Goal: Entertainment & Leisure: Consume media (video, audio)

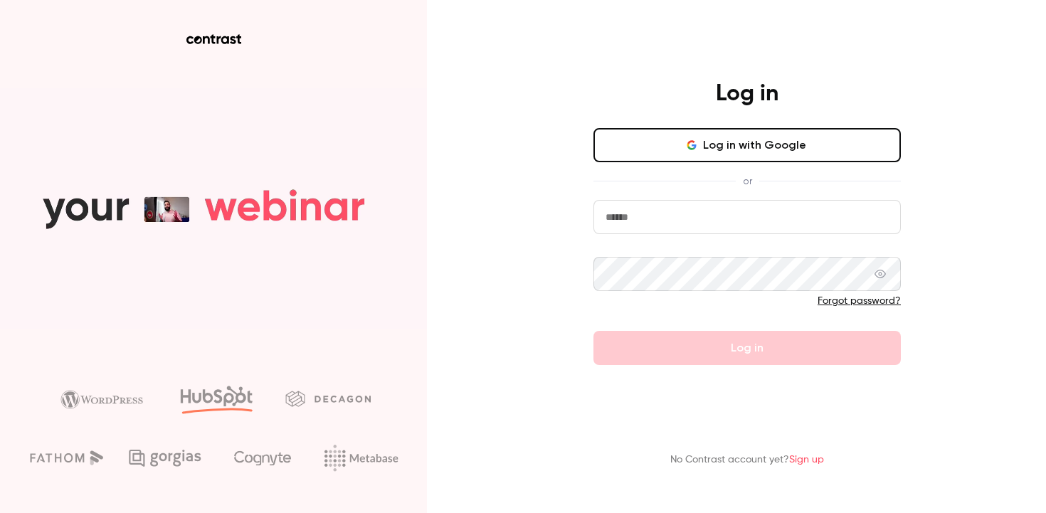
type input "**********"
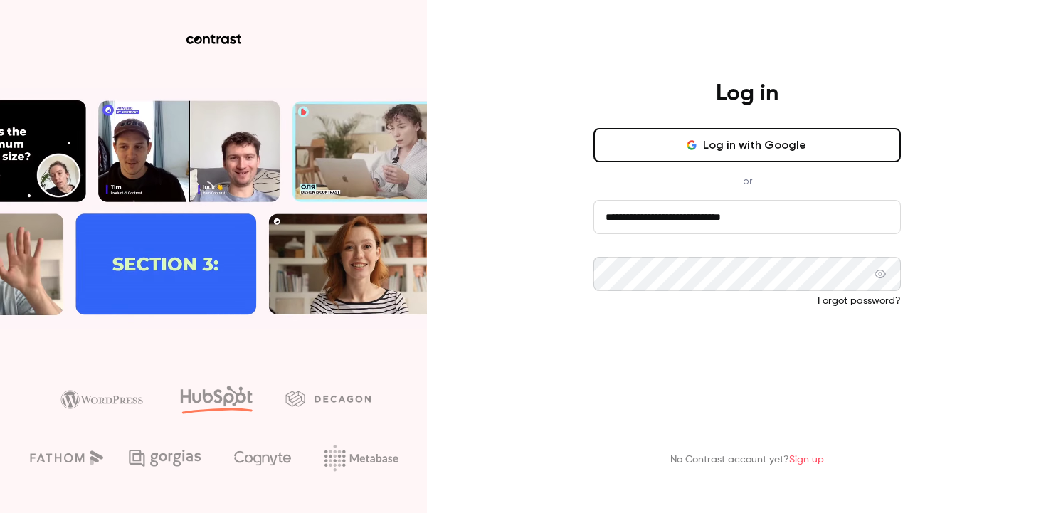
click at [638, 346] on button "Log in" at bounding box center [746, 348] width 307 height 34
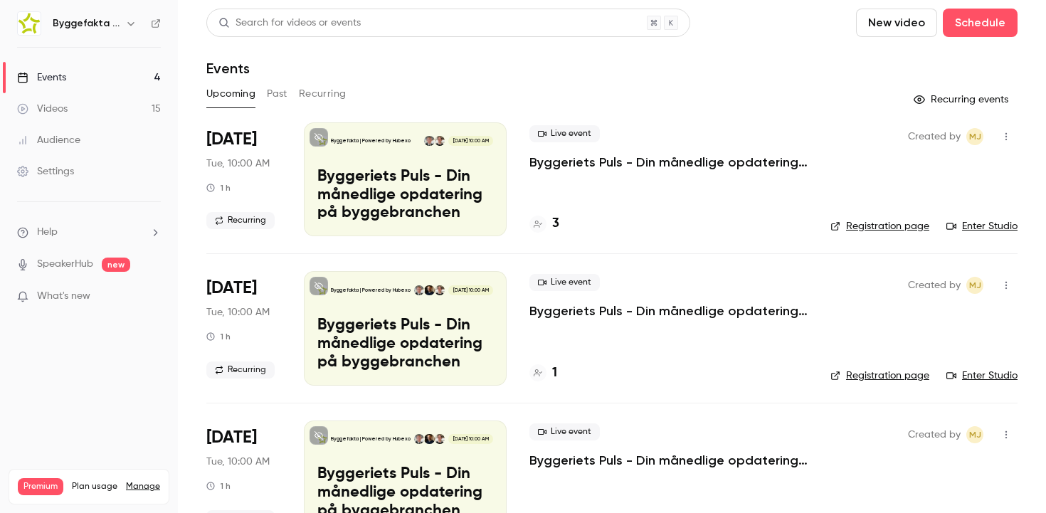
click at [132, 22] on icon "button" at bounding box center [130, 23] width 11 height 11
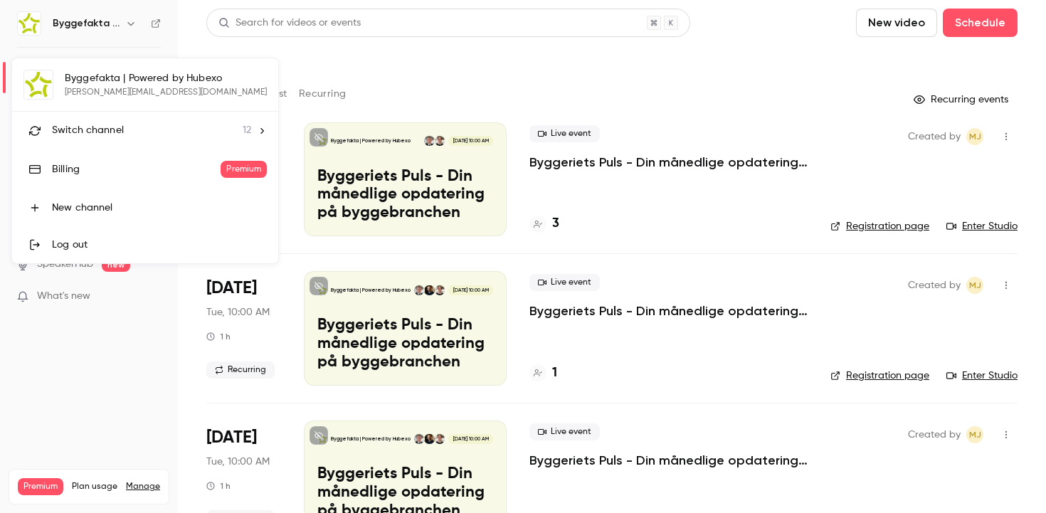
click at [97, 127] on span "Switch channel" at bounding box center [88, 130] width 72 height 15
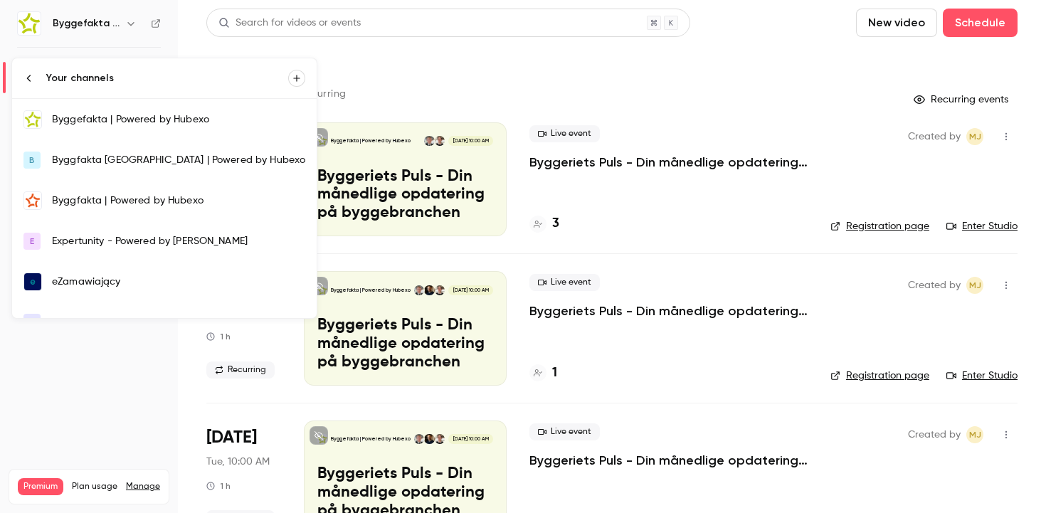
click at [124, 240] on div "Expertunity - Powered by [PERSON_NAME]" at bounding box center [178, 241] width 253 height 14
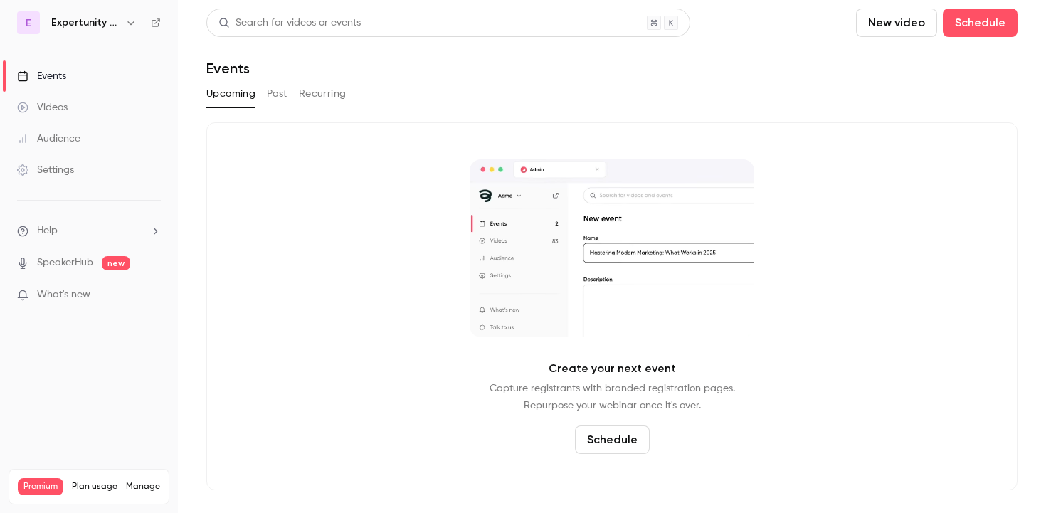
click at [62, 166] on div "Settings" at bounding box center [45, 170] width 57 height 14
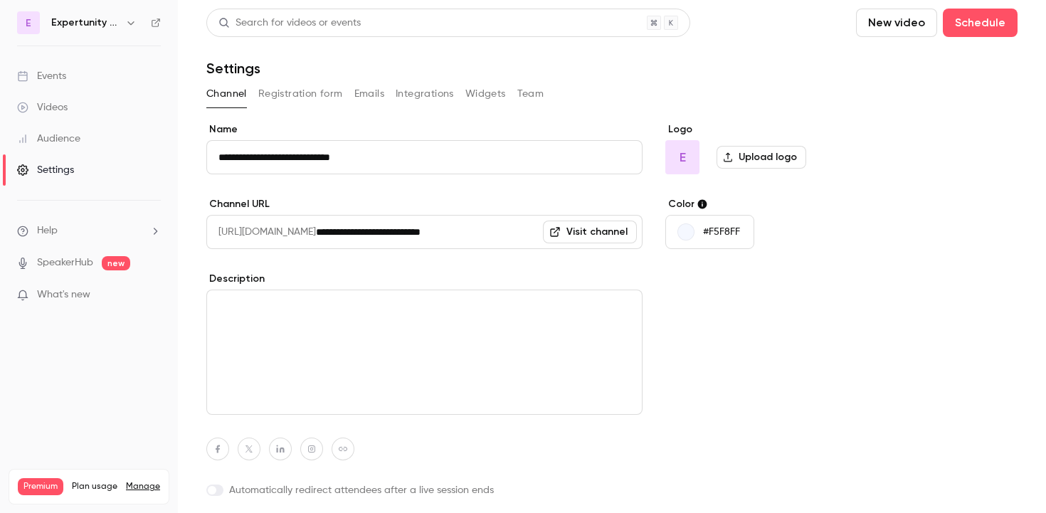
click at [532, 97] on button "Team" at bounding box center [530, 94] width 27 height 23
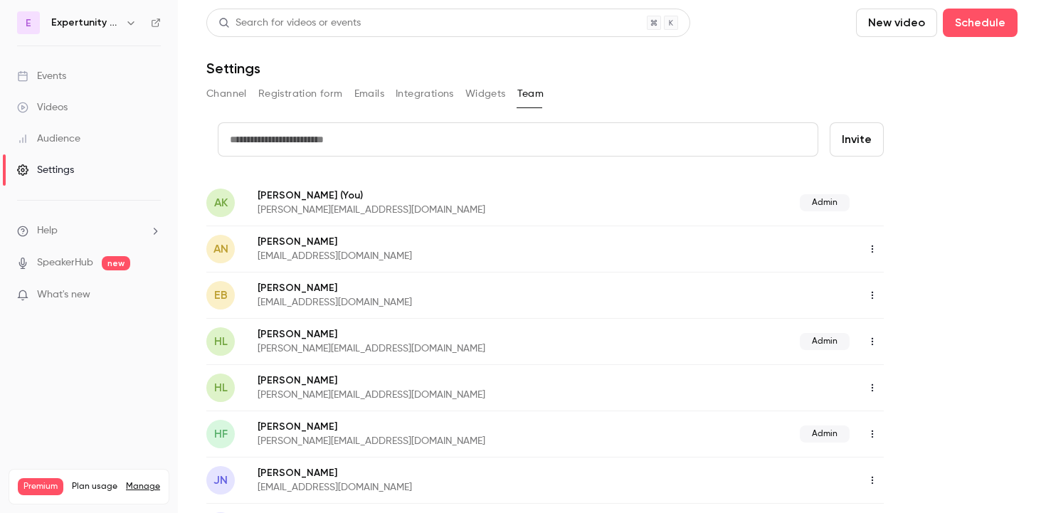
click at [431, 144] on input "text" at bounding box center [518, 139] width 600 height 34
click at [553, 206] on p "[PERSON_NAME][EMAIL_ADDRESS][DOMAIN_NAME]" at bounding box center [450, 210] width 385 height 14
click at [128, 20] on icon "button" at bounding box center [130, 22] width 11 height 11
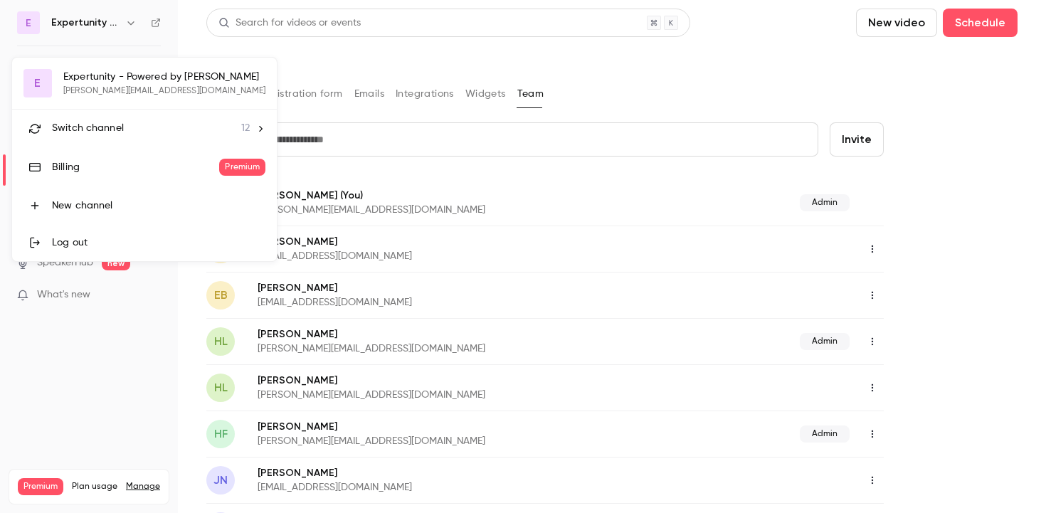
click at [77, 130] on span "Switch channel" at bounding box center [88, 128] width 72 height 15
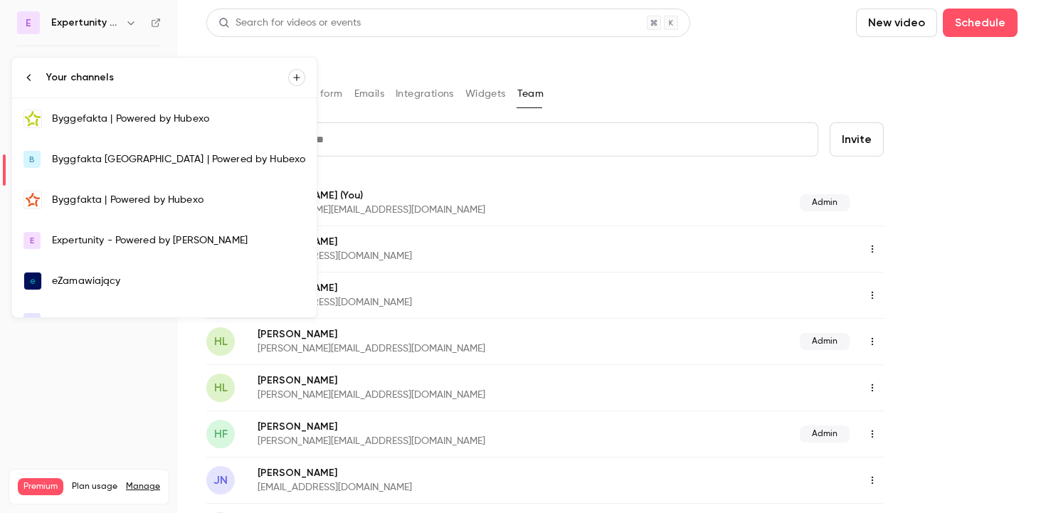
click at [766, 76] on div at bounding box center [523, 256] width 1046 height 513
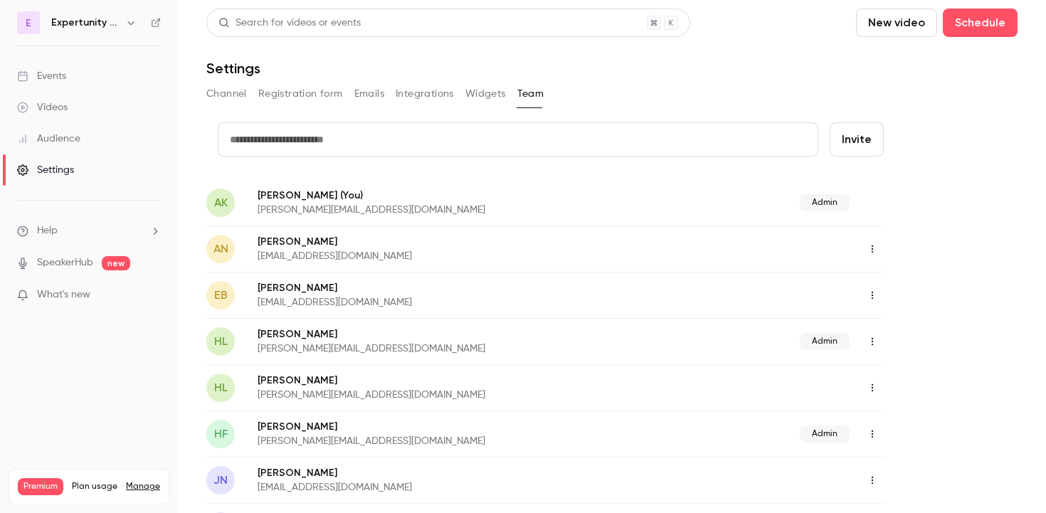
click at [110, 20] on h6 "Expertunity - Powered by [PERSON_NAME]" at bounding box center [85, 23] width 68 height 14
click at [129, 24] on icon "button" at bounding box center [130, 23] width 6 height 4
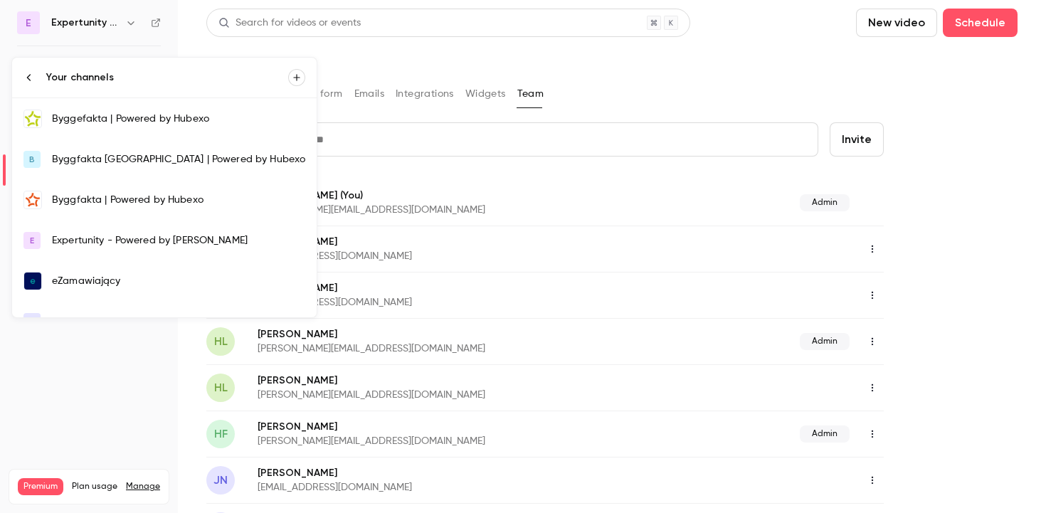
click at [97, 282] on div "eZamawiający" at bounding box center [178, 281] width 253 height 14
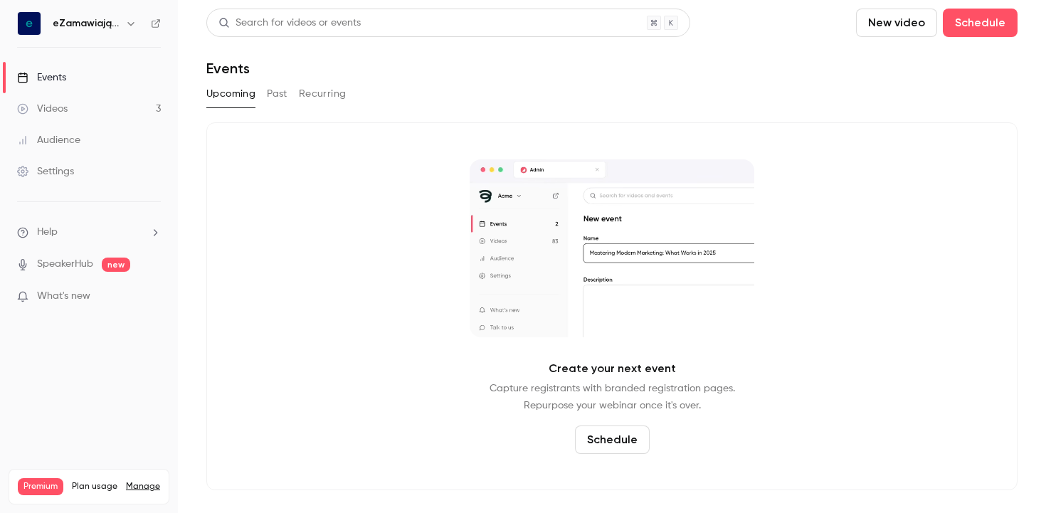
click at [55, 110] on div "Videos" at bounding box center [42, 109] width 51 height 14
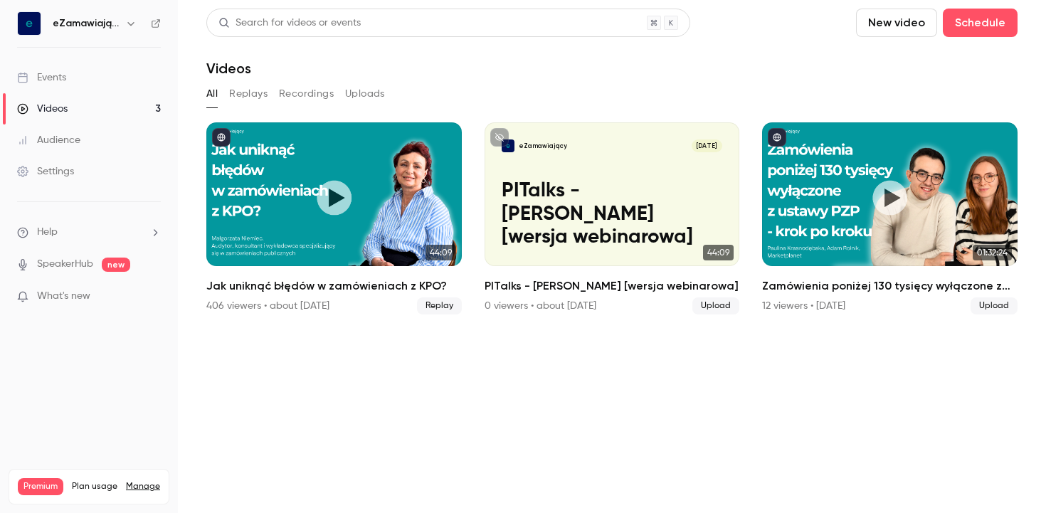
click at [157, 24] on icon at bounding box center [156, 23] width 10 height 10
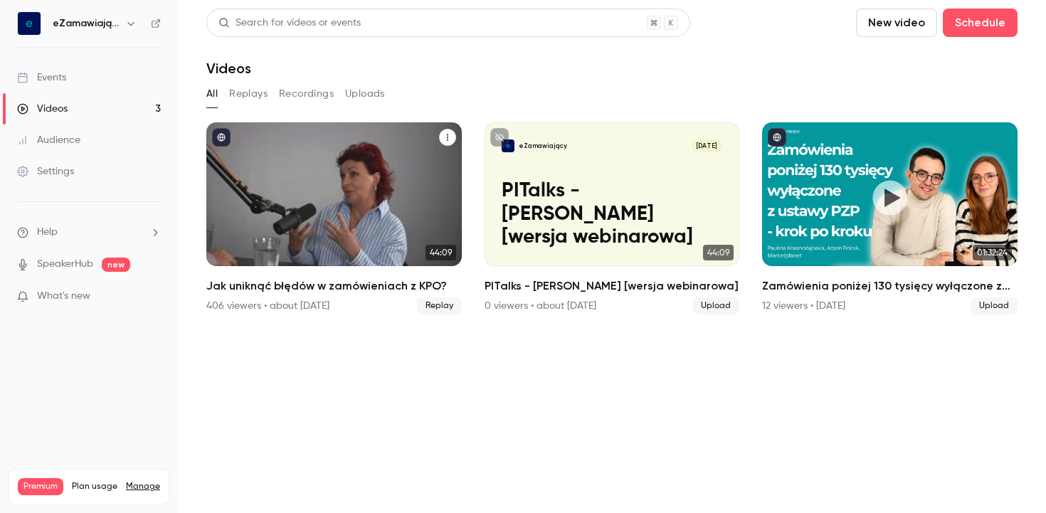
click at [262, 286] on h2 "Jak uniknąć błędów w zamówieniach z KPO?" at bounding box center [333, 285] width 255 height 17
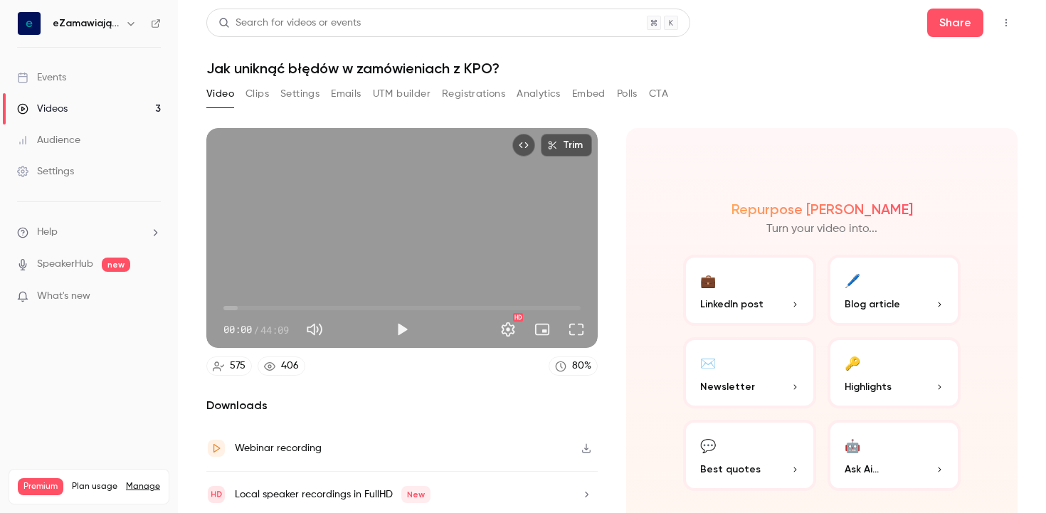
scroll to position [51, 0]
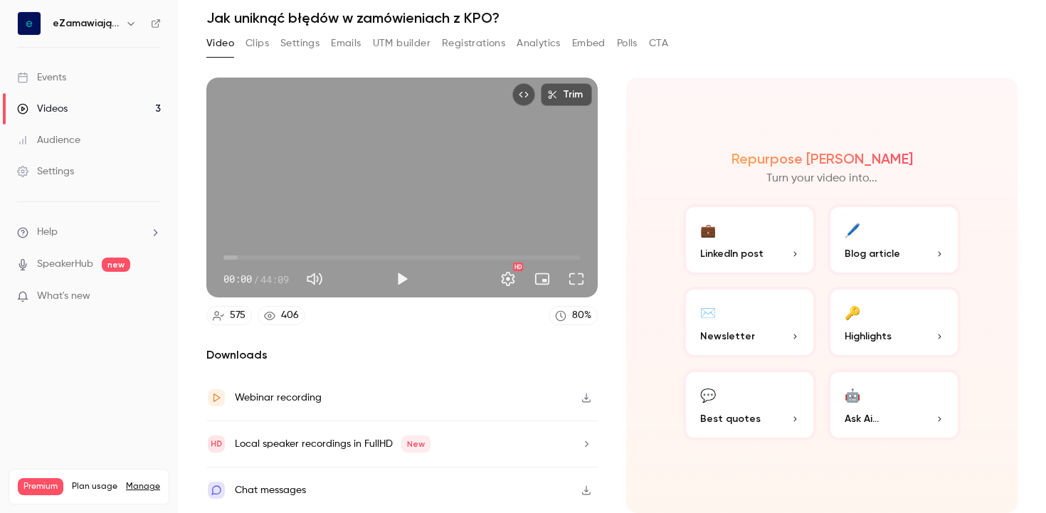
click at [256, 38] on button "Clips" at bounding box center [256, 43] width 23 height 23
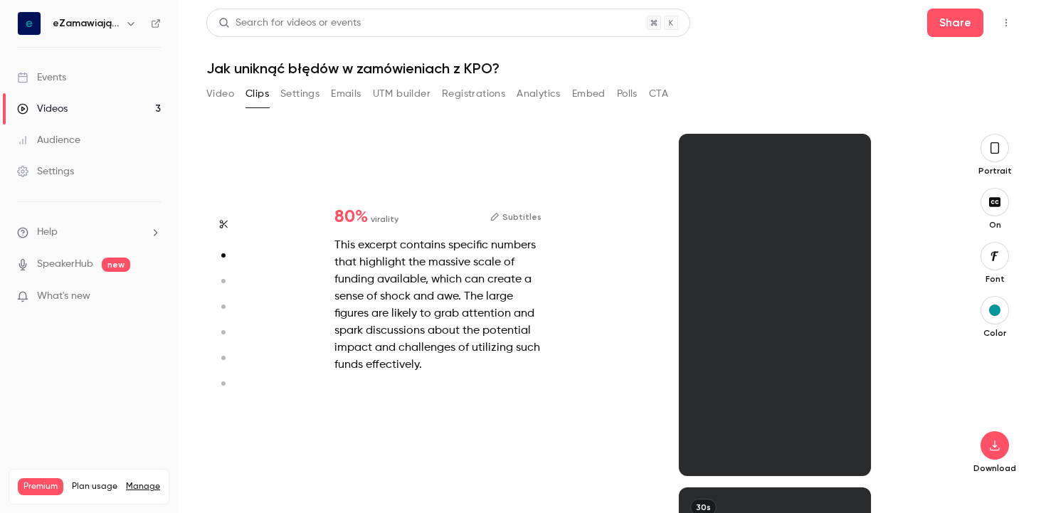
scroll to position [354, 0]
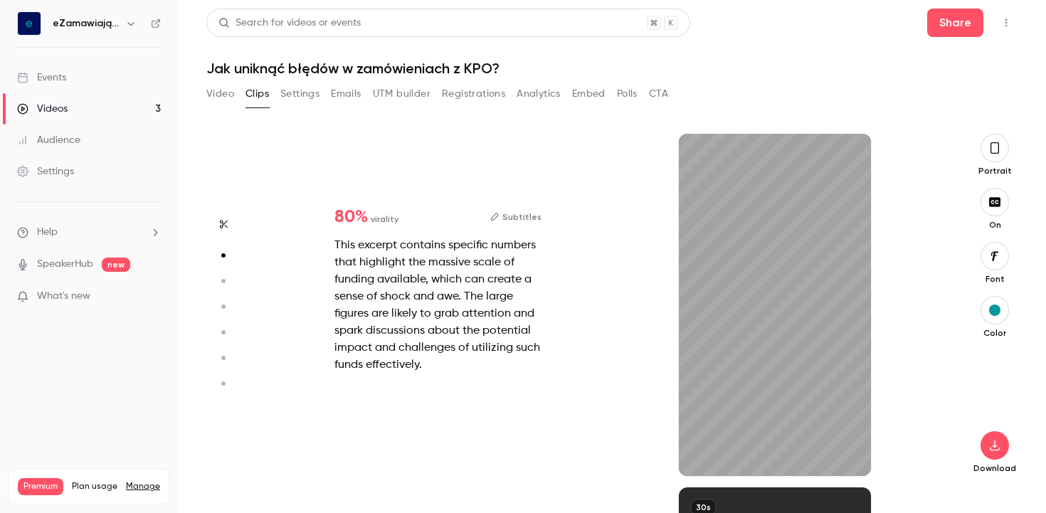
type input "*"
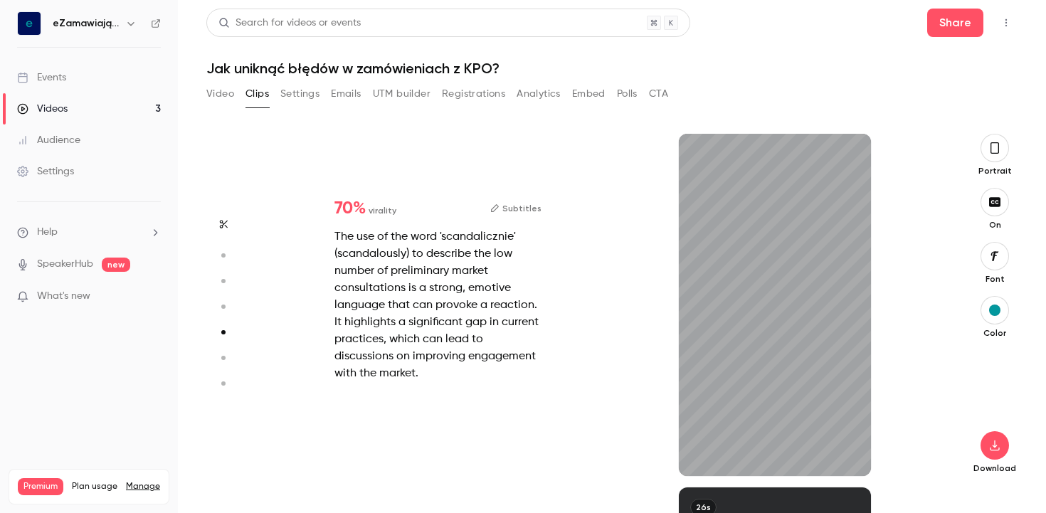
type input "*"
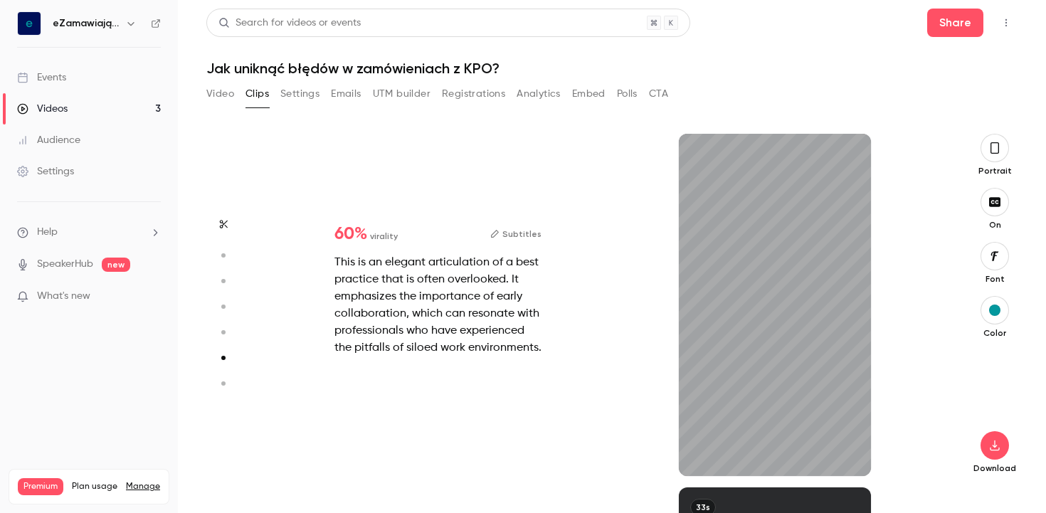
type input "*"
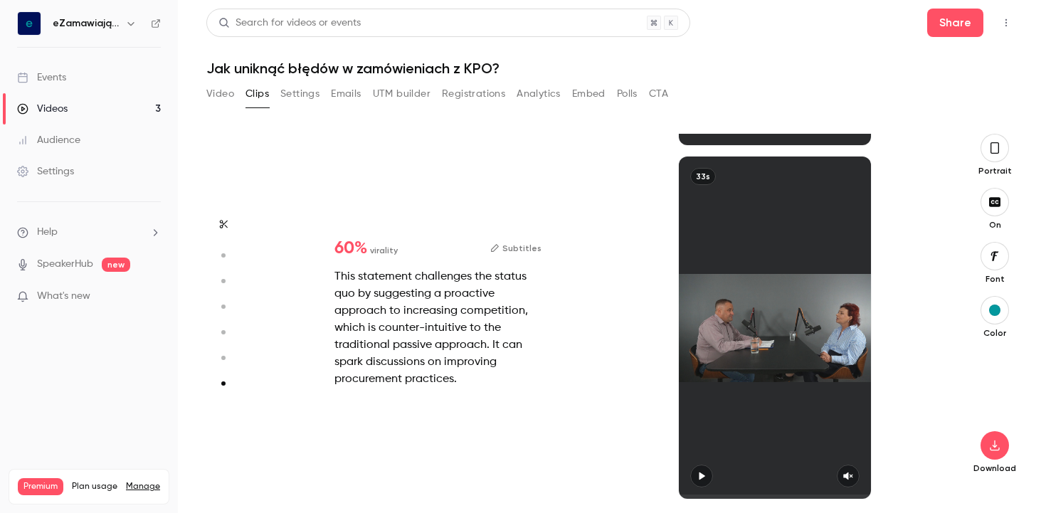
scroll to position [2099, 0]
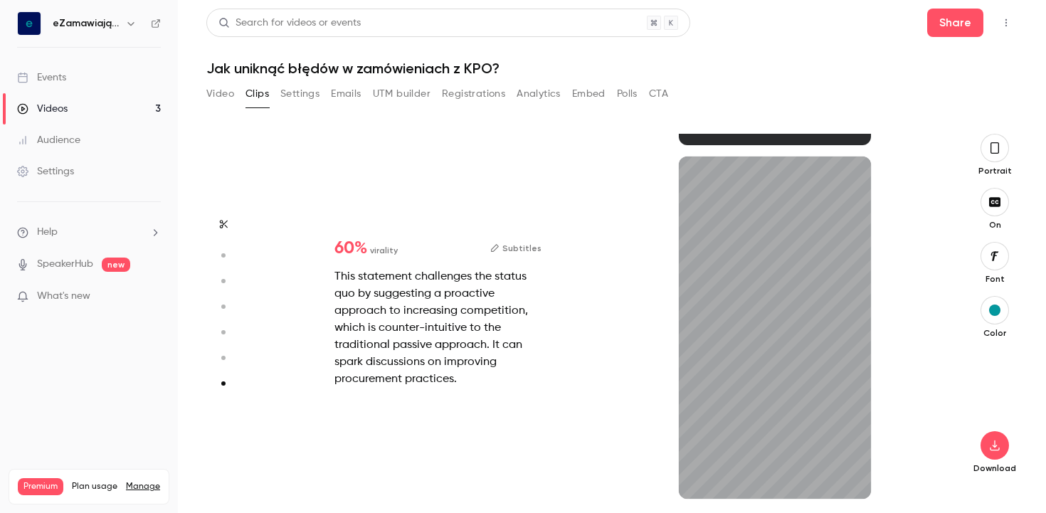
type input "****"
click at [221, 95] on button "Video" at bounding box center [220, 94] width 28 height 23
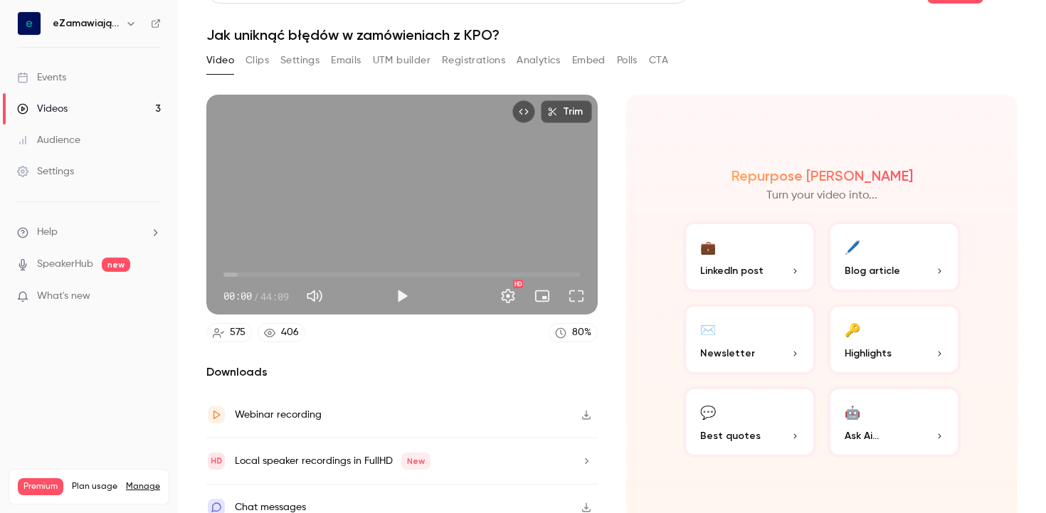
scroll to position [20, 0]
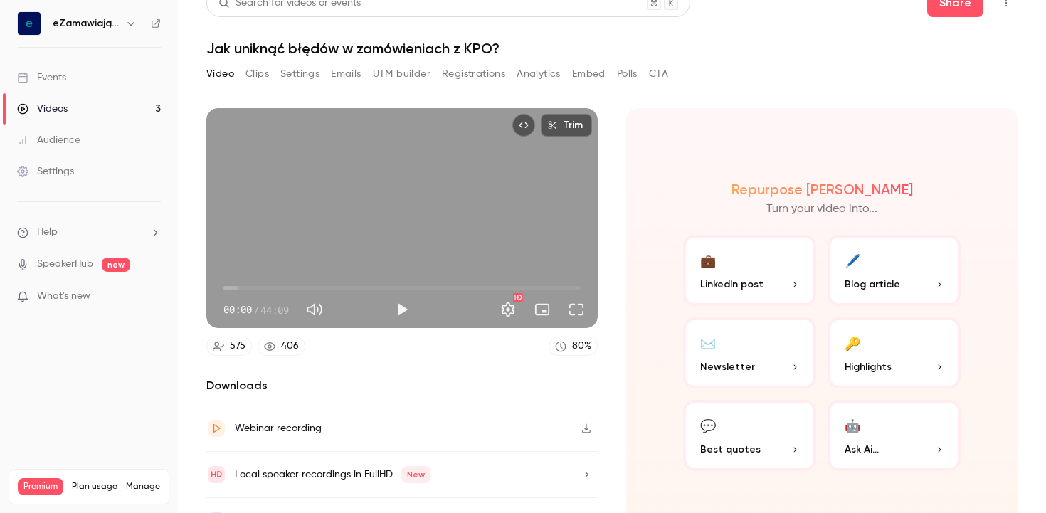
click at [750, 277] on span "LinkedIn post" at bounding box center [731, 284] width 63 height 15
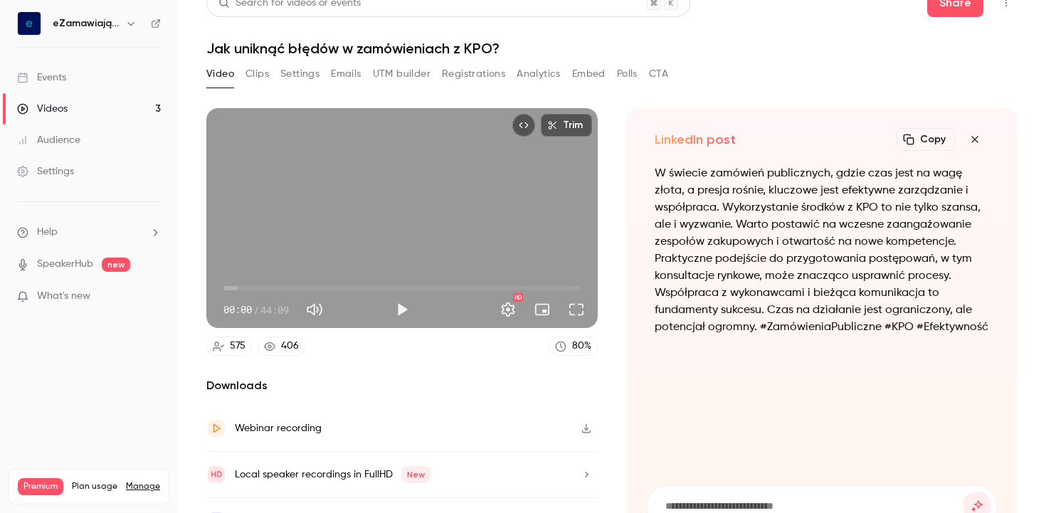
scroll to position [21, 0]
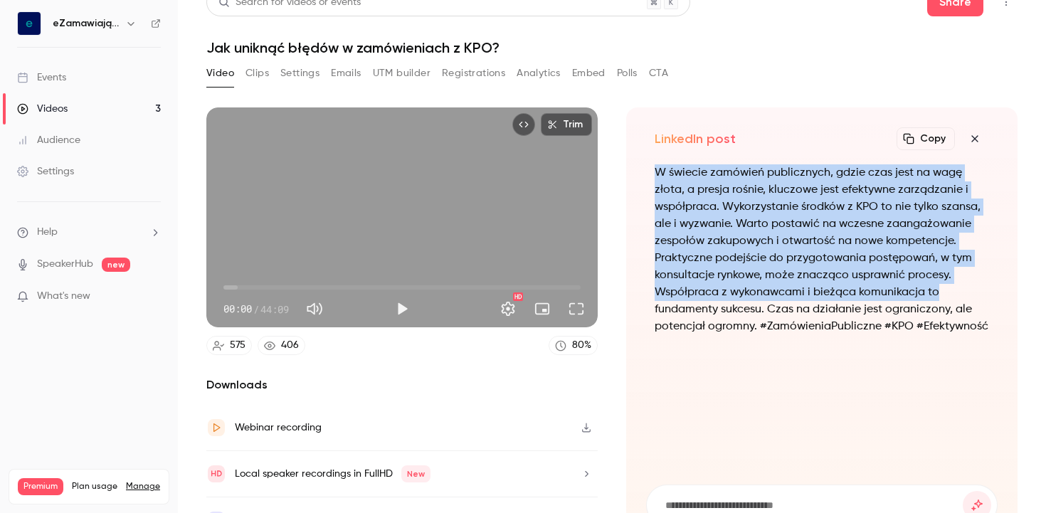
drag, startPoint x: 656, startPoint y: 169, endPoint x: 998, endPoint y: 299, distance: 366.1
click at [998, 299] on div "LinkedIn post Copy Turn your video into... W świecie zamówień publicznych, gdzi…" at bounding box center [821, 324] width 391 height 435
